Goal: Information Seeking & Learning: Learn about a topic

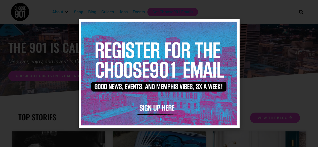
click at [233, 26] on icon "Close" at bounding box center [233, 26] width 4 height 4
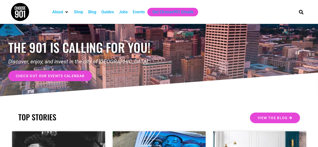
click at [127, 12] on div "Jobs" at bounding box center [123, 12] width 9 height 6
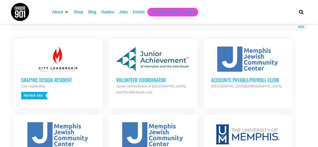
scroll to position [201, 0]
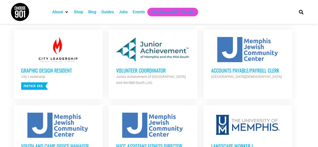
click at [138, 71] on h3 "Volunteer Coordinator" at bounding box center [153, 70] width 74 height 7
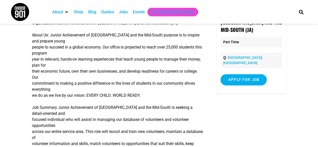
scroll to position [50, 0]
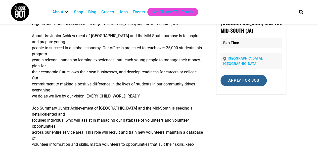
click at [243, 76] on input "Apply for job" at bounding box center [243, 80] width 46 height 11
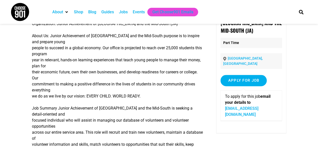
click at [248, 106] on link "sfrench@jamemphis.org" at bounding box center [241, 111] width 33 height 11
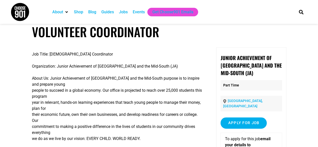
scroll to position [0, 0]
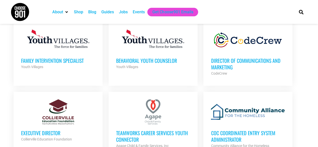
scroll to position [402, 0]
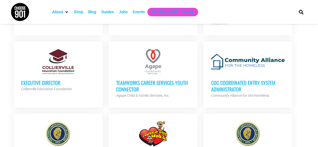
click at [143, 81] on h3 "TeamWorks Career Services Youth Connector" at bounding box center [153, 85] width 74 height 13
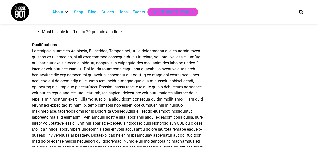
scroll to position [728, 0]
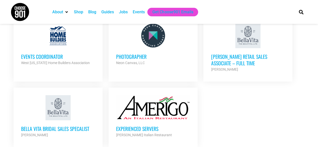
scroll to position [603, 0]
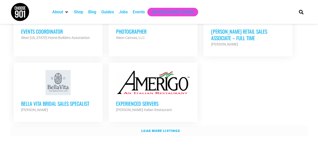
click at [170, 125] on link "Load more listings" at bounding box center [159, 131] width 296 height 12
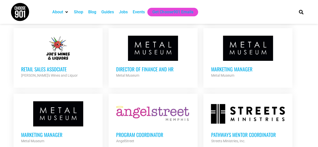
scroll to position [954, 0]
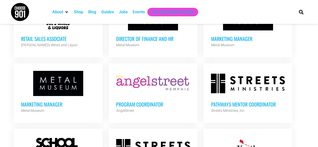
click at [238, 101] on h3 "Pathways Mentor Coordinator" at bounding box center [248, 104] width 74 height 7
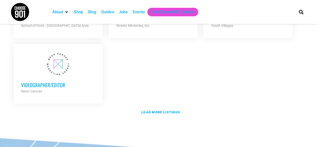
scroll to position [1105, 0]
click at [171, 110] on strong "Load more listings" at bounding box center [160, 112] width 39 height 4
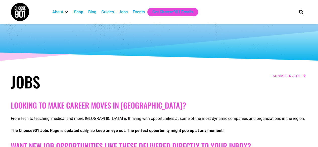
scroll to position [0, 0]
